Goal: Task Accomplishment & Management: Manage account settings

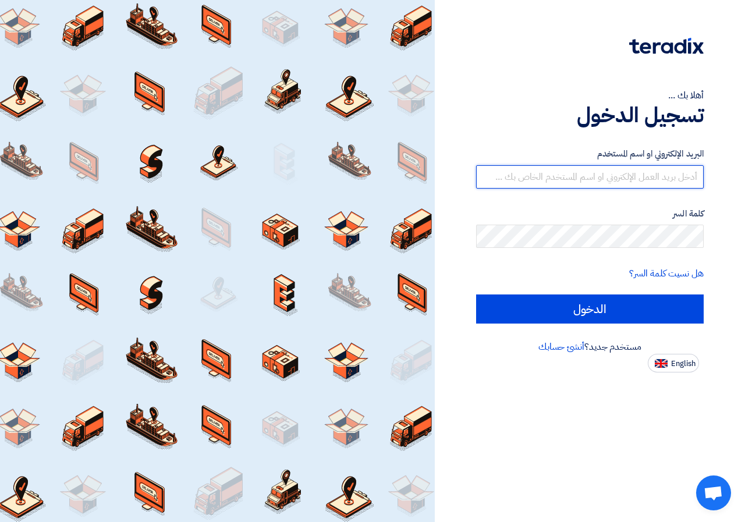
click at [686, 178] on input "text" at bounding box center [589, 176] width 227 height 23
type input "[EMAIL_ADDRESS][DOMAIN_NAME]"
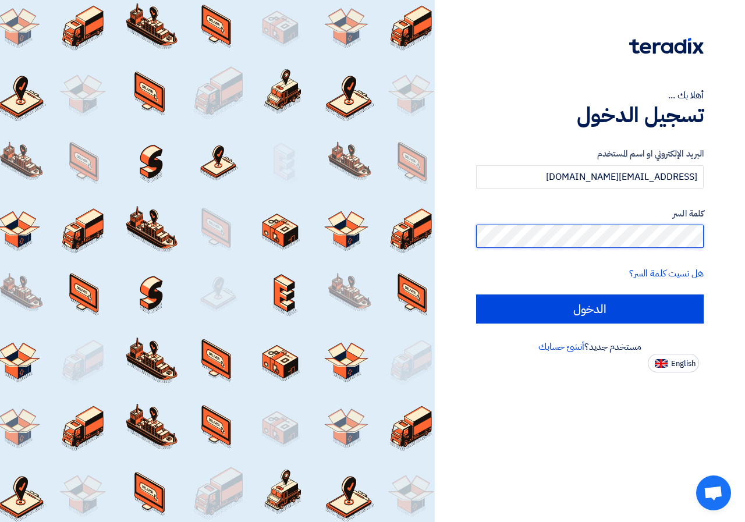
click at [476, 294] on input "الدخول" at bounding box center [589, 308] width 227 height 29
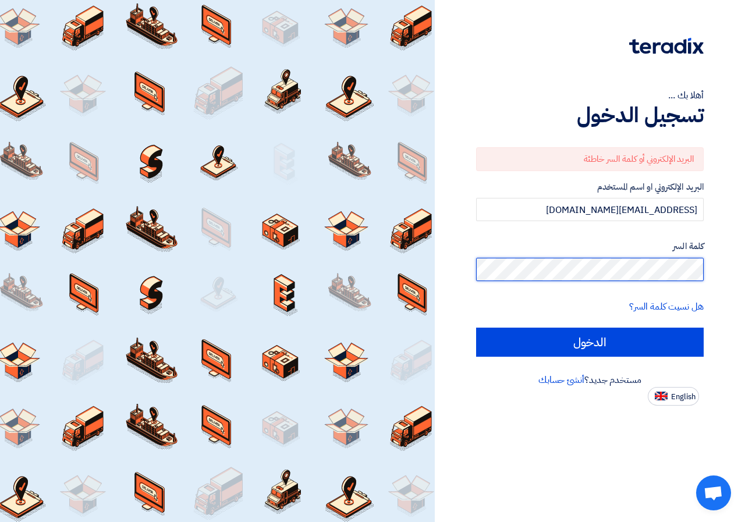
click at [476, 328] on input "الدخول" at bounding box center [589, 342] width 227 height 29
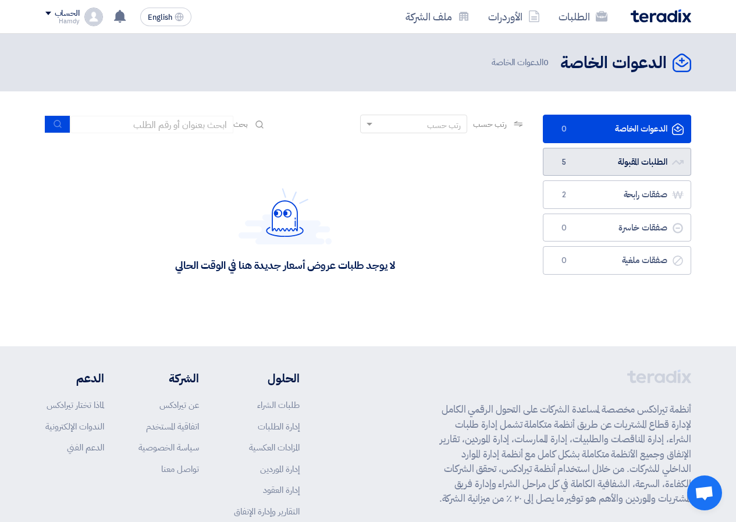
click at [614, 165] on link "الطلبات المقبولة الطلبات المقبولة 5" at bounding box center [617, 162] width 148 height 29
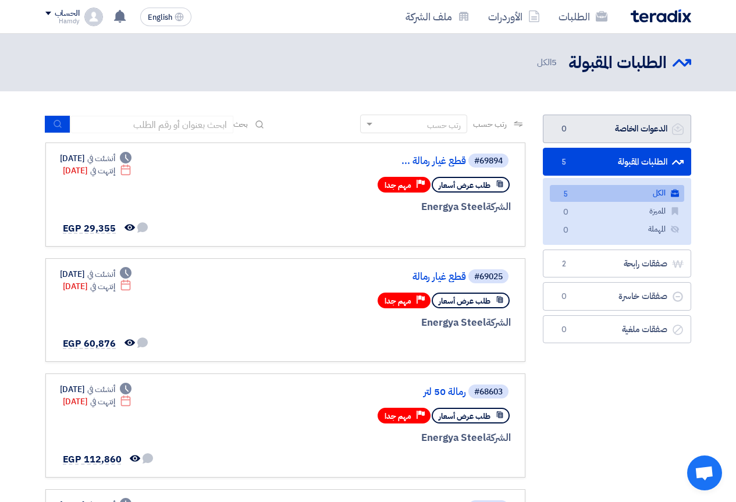
click at [601, 126] on link "الدعوات الخاصة الدعوات الخاصة 0" at bounding box center [617, 129] width 148 height 29
